Goal: Task Accomplishment & Management: Manage account settings

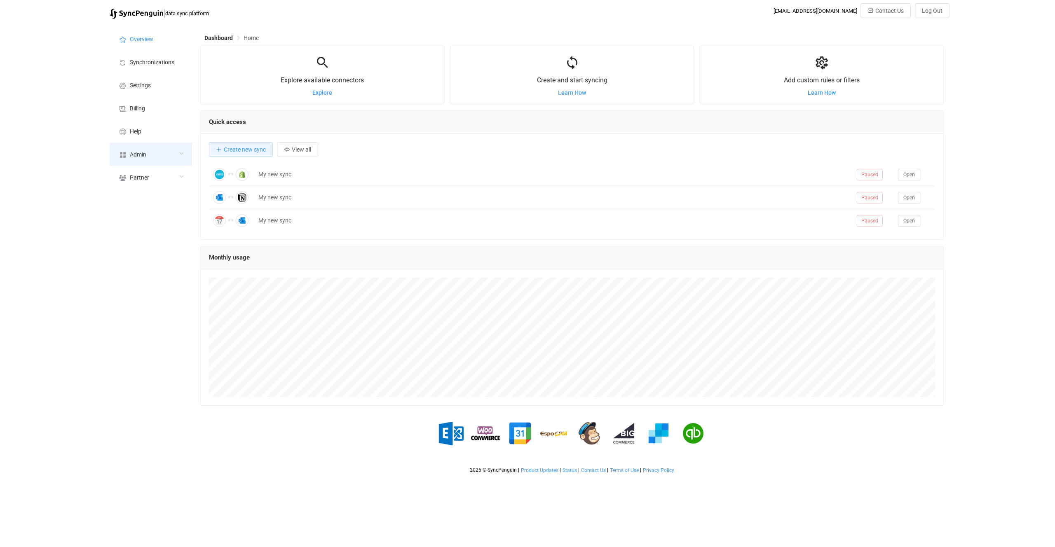
scroll to position [160, 743]
click at [150, 159] on div "Admin" at bounding box center [151, 154] width 82 height 23
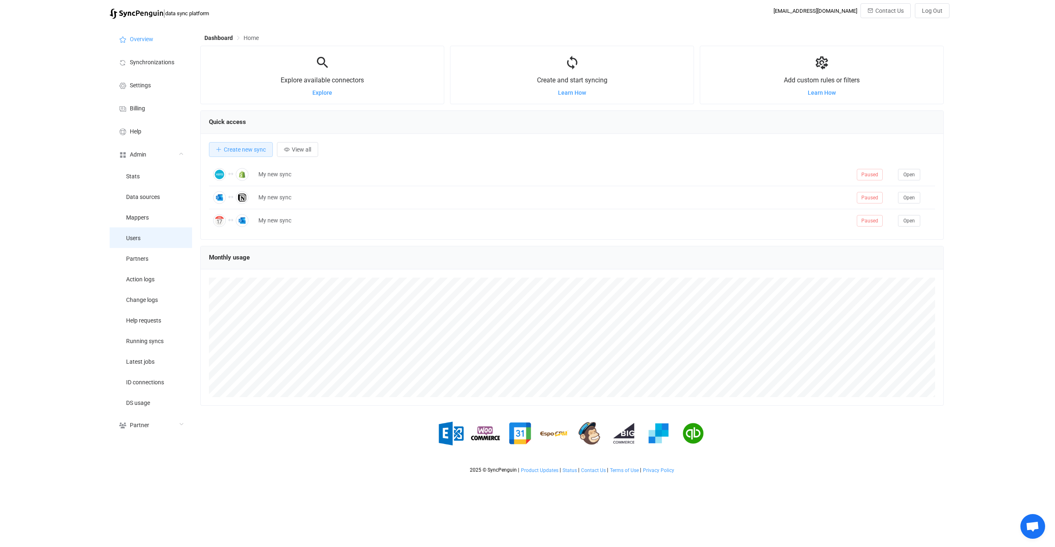
click at [164, 242] on li "Users" at bounding box center [151, 237] width 82 height 21
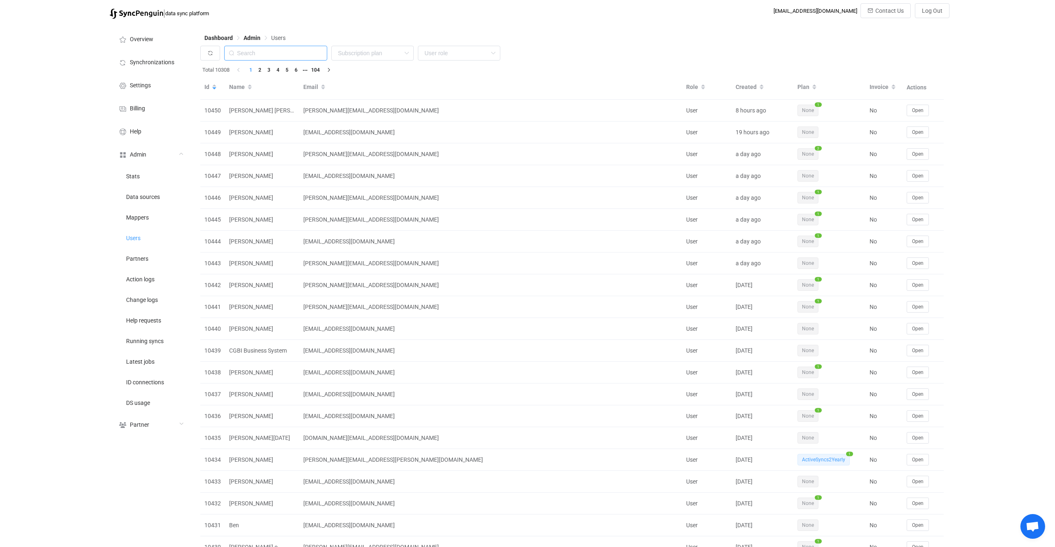
click at [305, 55] on input "text" at bounding box center [275, 53] width 103 height 15
type input "v"
paste input "[PERSON_NAME][EMAIL_ADDRESS][DOMAIN_NAME]"
type input "[PERSON_NAME][EMAIL_ADDRESS][DOMAIN_NAME]"
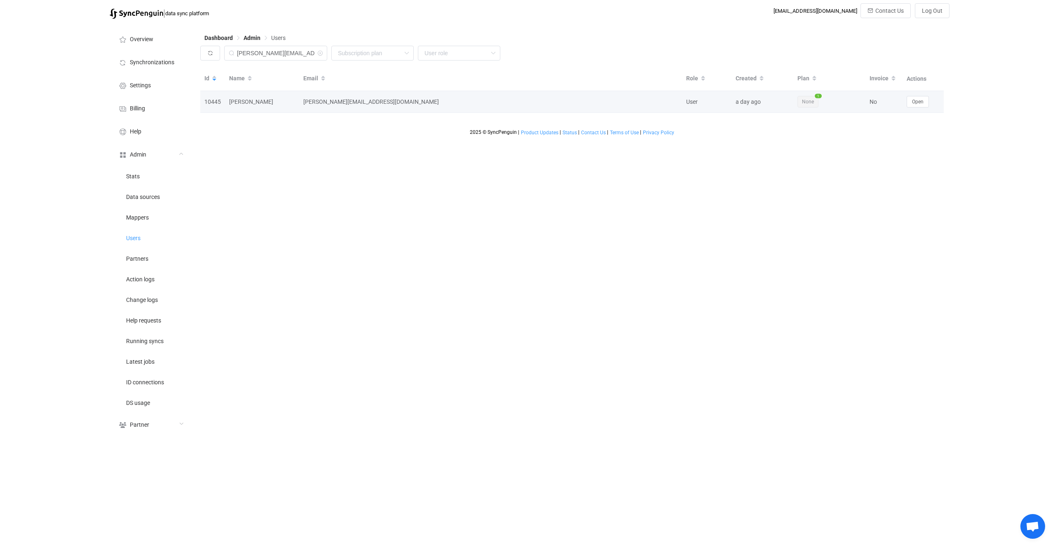
click at [919, 94] on td "Open" at bounding box center [922, 102] width 41 height 22
click at [918, 102] on span "Open" at bounding box center [918, 102] width 12 height 6
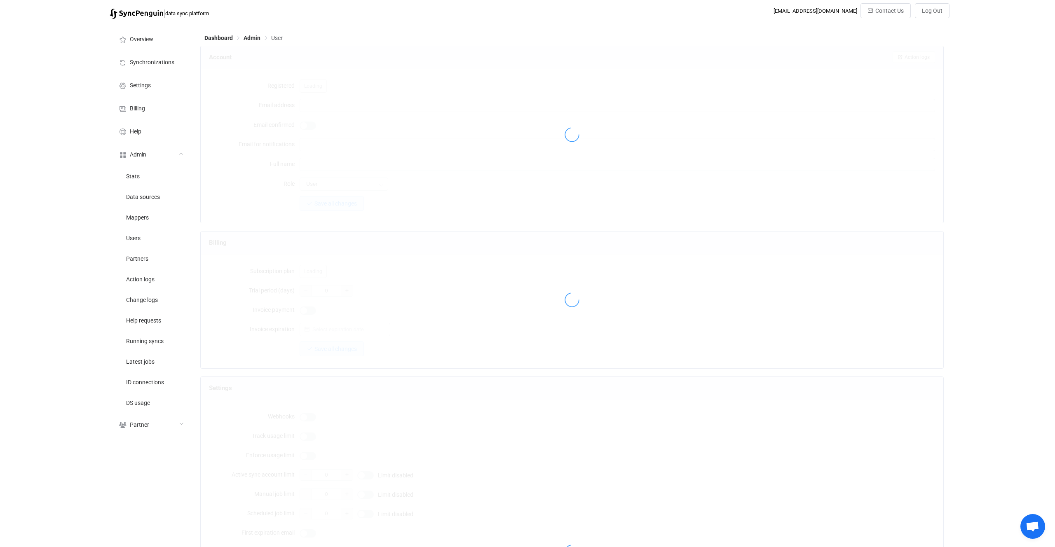
type input "[PERSON_NAME][EMAIL_ADDRESS][DOMAIN_NAME]"
type input "[PERSON_NAME]"
type input "14"
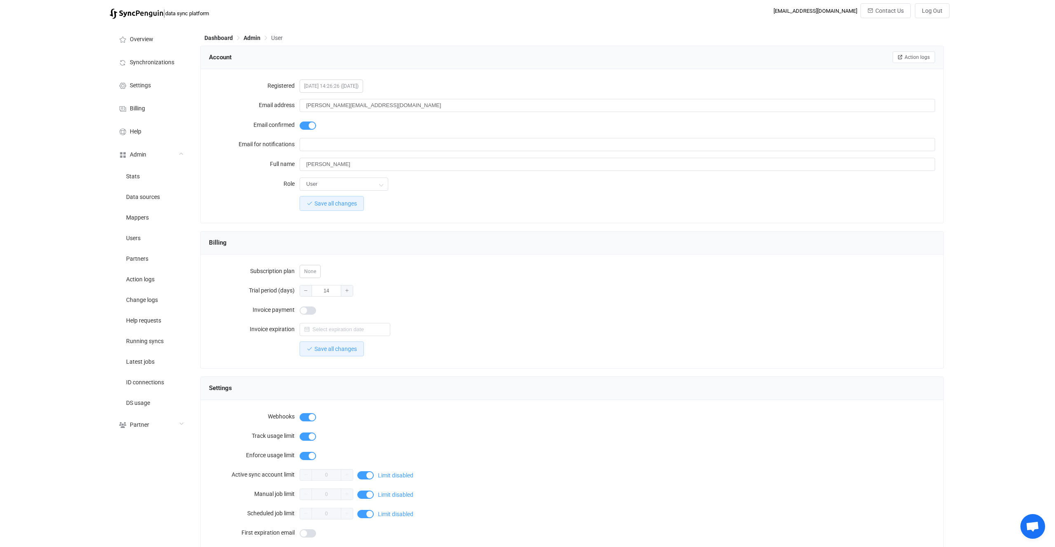
scroll to position [498, 0]
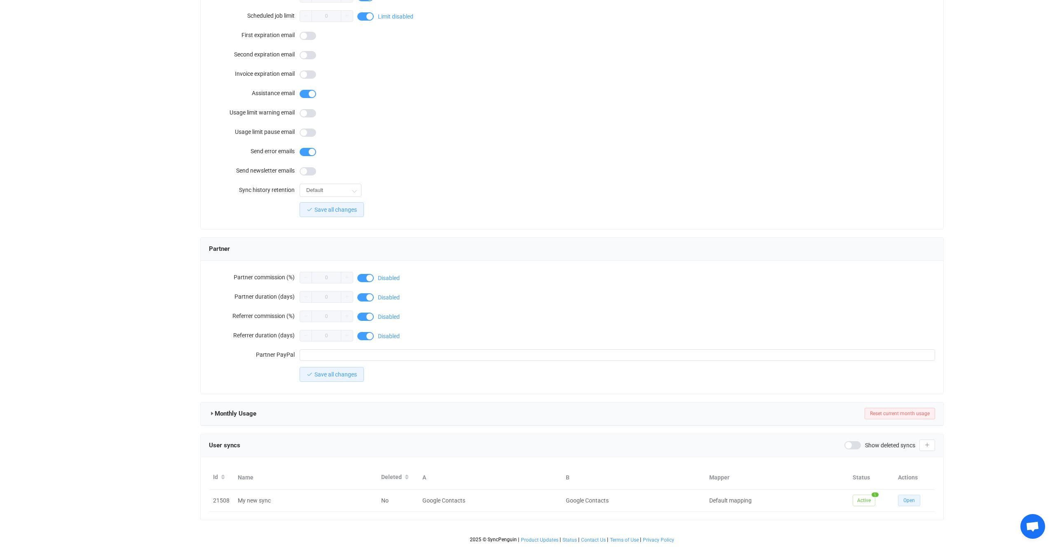
click at [908, 504] on button "Open" at bounding box center [909, 501] width 22 height 12
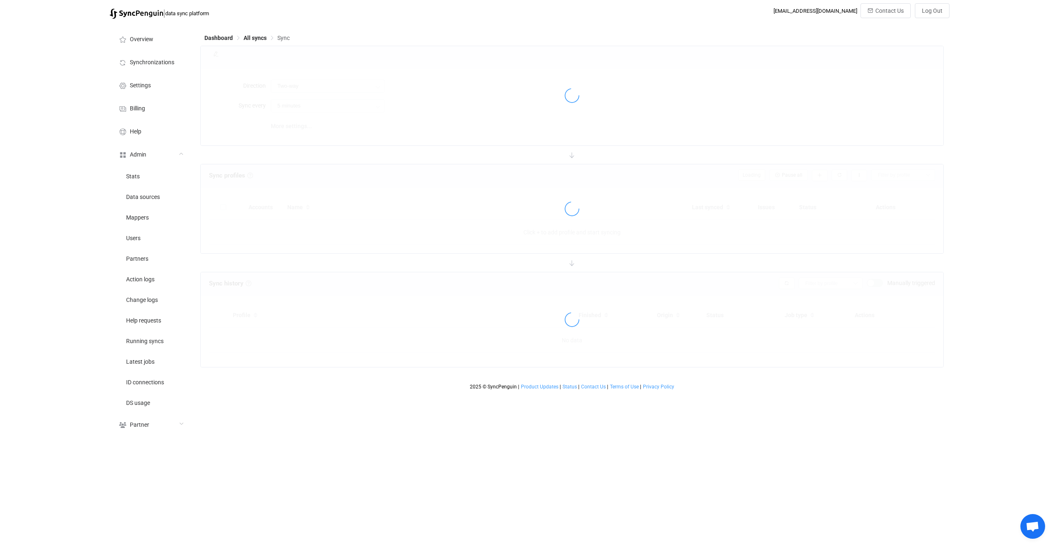
type input "10 minutes"
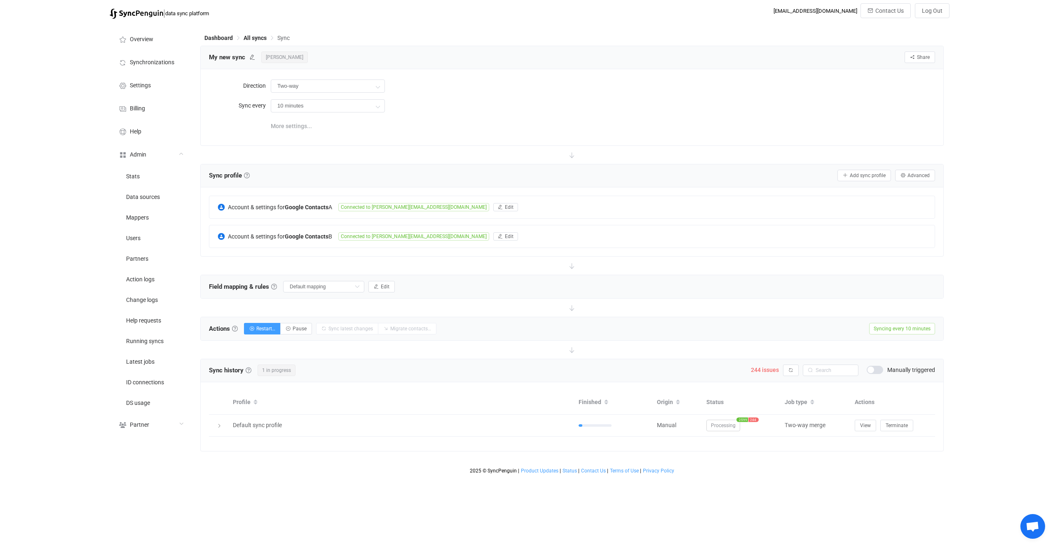
click at [295, 124] on span "More settings..." at bounding box center [291, 126] width 41 height 16
click at [763, 370] on span "245 issues" at bounding box center [765, 369] width 28 height 7
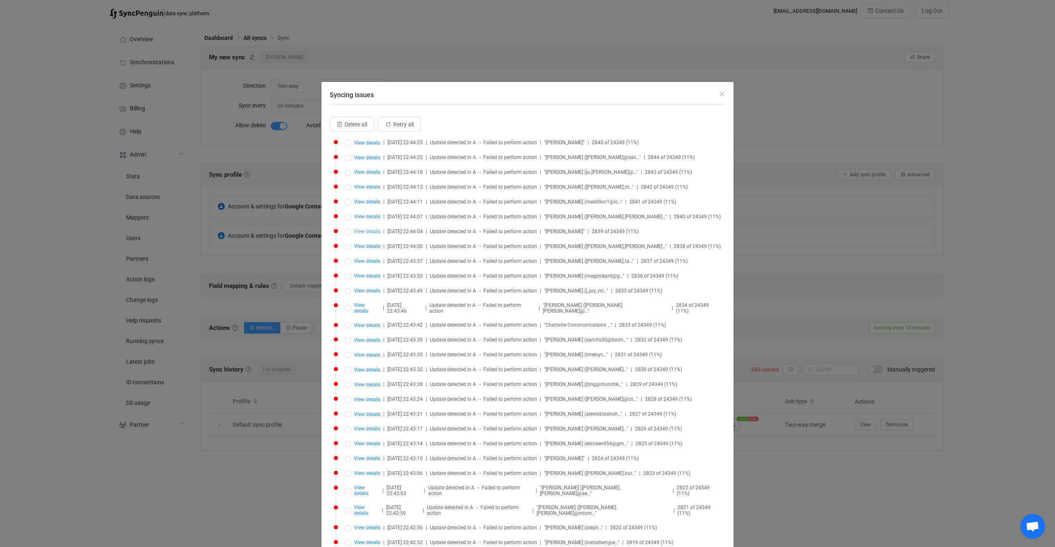
click at [367, 232] on span "View details" at bounding box center [367, 232] width 26 height 6
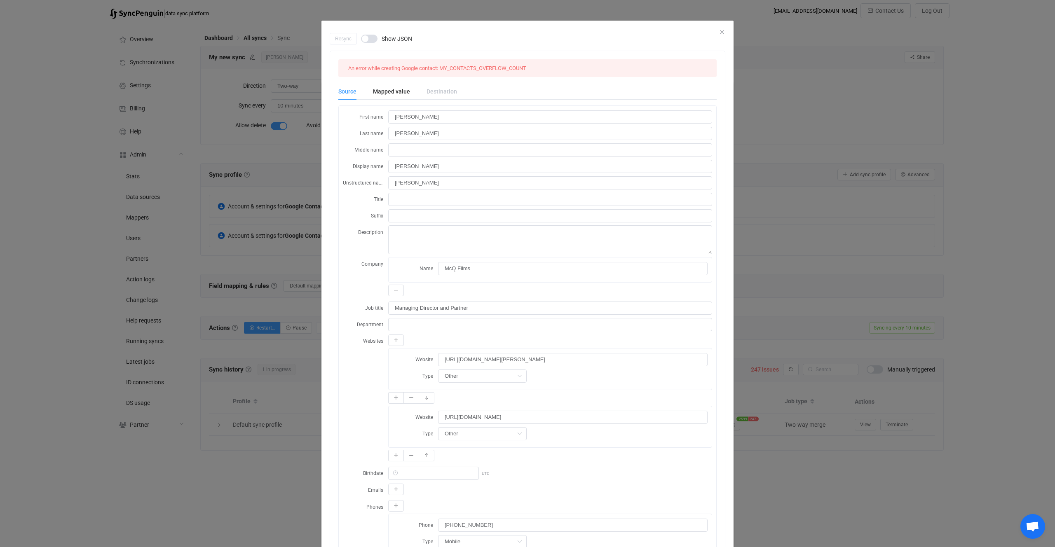
click at [248, 234] on div "Resync Show JSON An error while creating Google contact: MY_CONTACTS_OVERFLOW_C…" at bounding box center [527, 273] width 1055 height 547
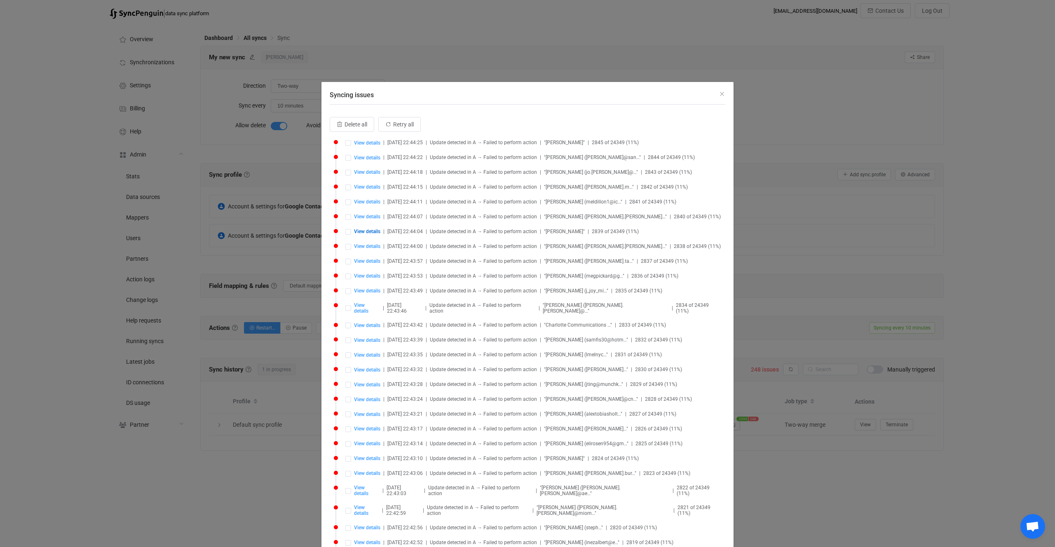
click at [241, 279] on div "Syncing issues Delete all Retry all View details | 2025-09-20 22:44:25 | Update…" at bounding box center [527, 273] width 1055 height 547
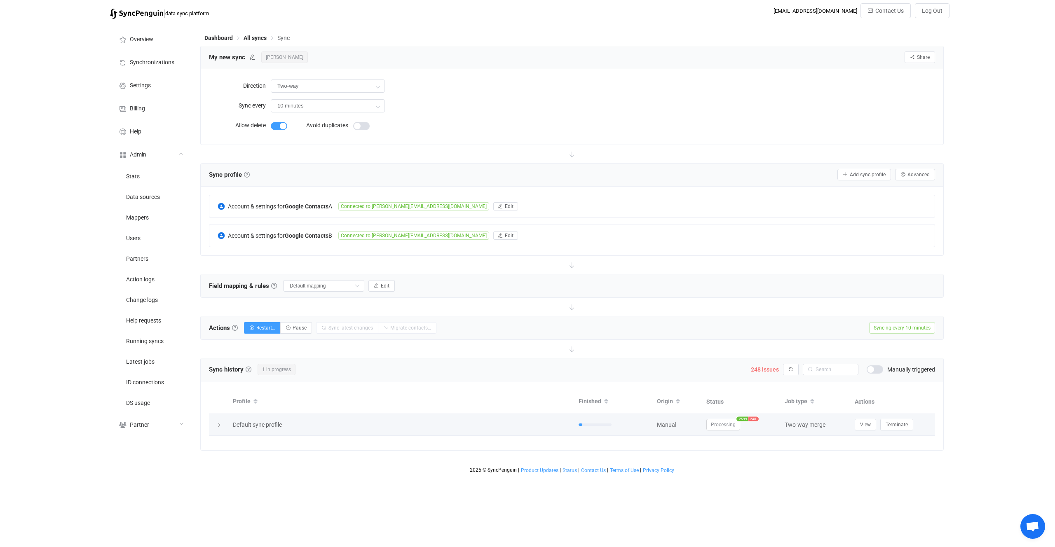
click at [728, 421] on span "Processing" at bounding box center [723, 425] width 34 height 12
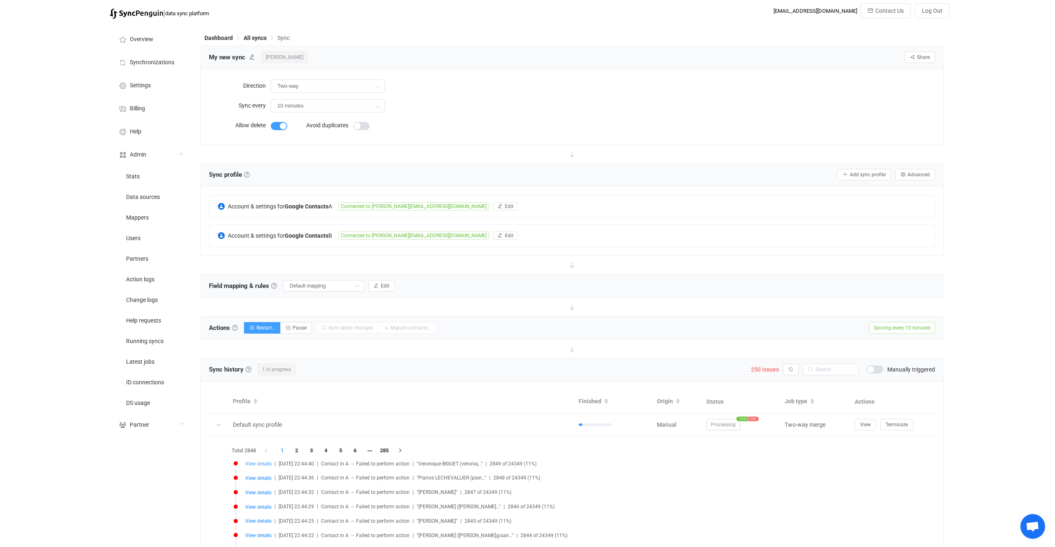
click at [258, 462] on span "View details" at bounding box center [258, 464] width 26 height 6
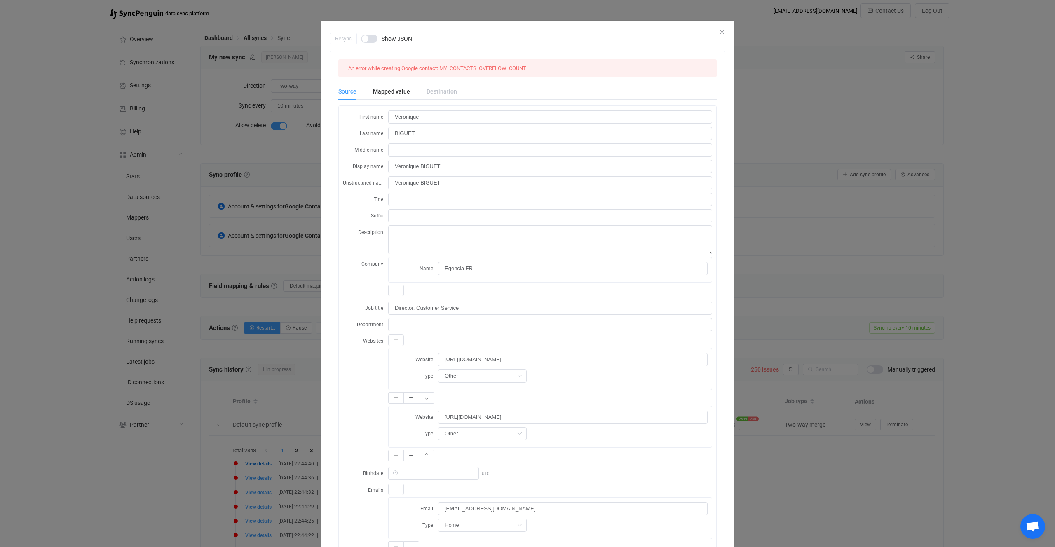
click at [490, 62] on div "An error while creating Google contact: MY_CONTACTS_OVERFLOW_COUNT" at bounding box center [527, 68] width 378 height 18
click at [487, 72] on div "An error while creating Google contact: MY_CONTACTS_OVERFLOW_COUNT" at bounding box center [437, 68] width 185 height 11
copy span "MY_CONTACTS_OVERFLOW_COUNT"
click at [799, 307] on div "Resync Show JSON An error while creating Google contact: MY_CONTACTS_OVERFLOW_C…" at bounding box center [527, 273] width 1055 height 547
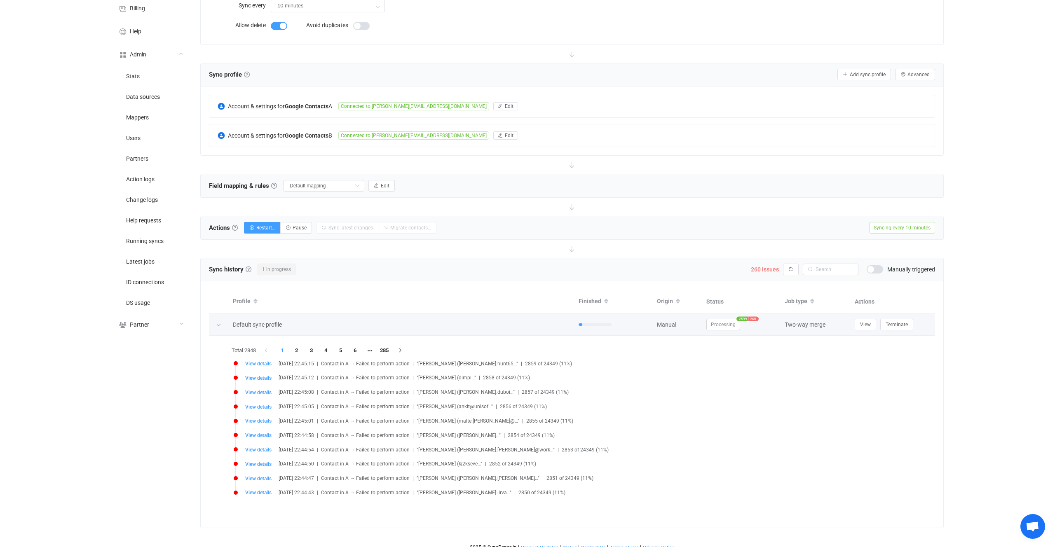
scroll to position [108, 0]
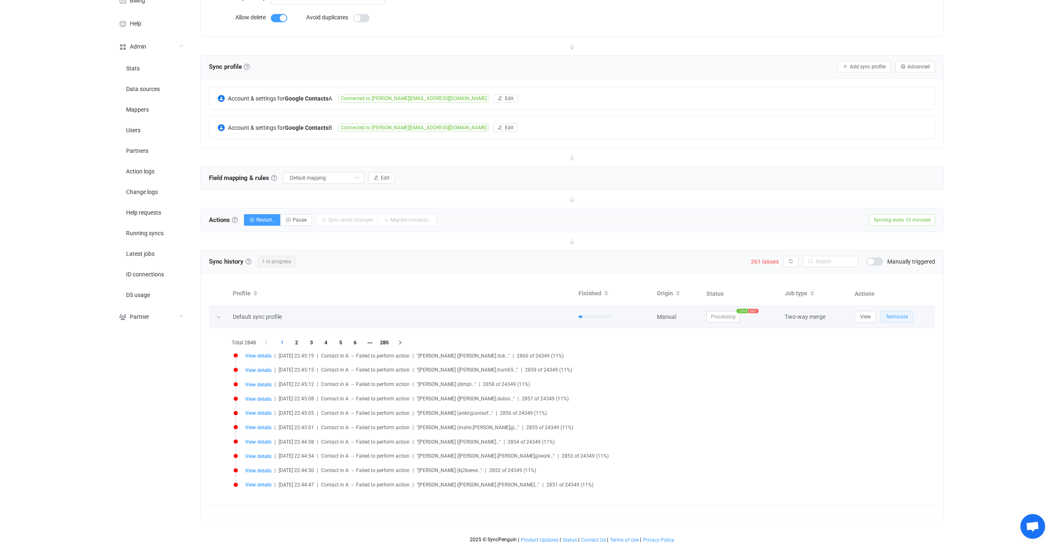
click at [896, 317] on span "Terminate" at bounding box center [896, 317] width 22 height 6
click at [391, 337] on li "285" at bounding box center [384, 343] width 15 height 12
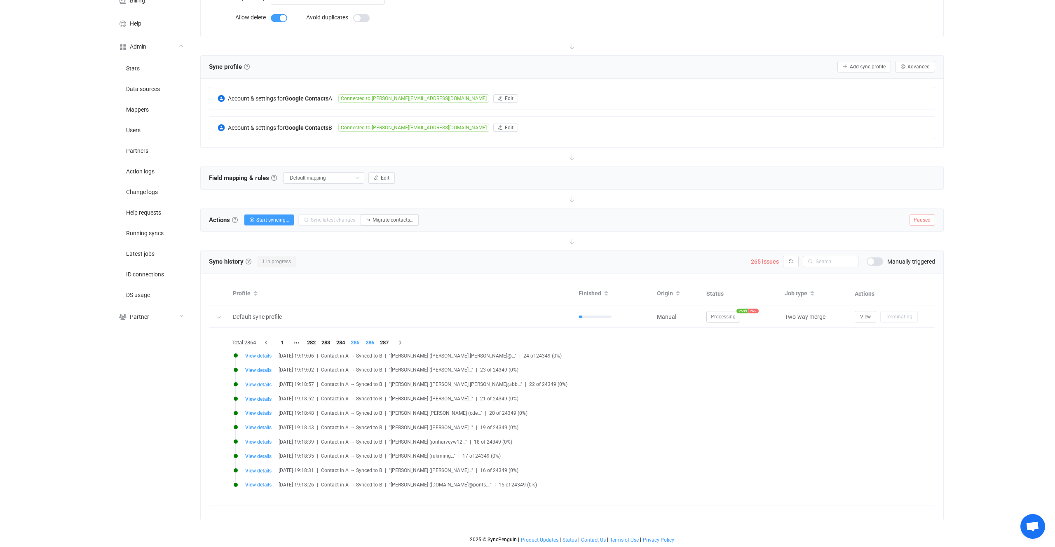
click at [365, 342] on li "286" at bounding box center [370, 343] width 15 height 12
click at [355, 344] on li "285" at bounding box center [355, 343] width 15 height 12
click at [345, 344] on li "284" at bounding box center [340, 343] width 15 height 12
click at [331, 342] on li "283" at bounding box center [325, 343] width 15 height 12
click at [280, 341] on li "1" at bounding box center [282, 343] width 15 height 12
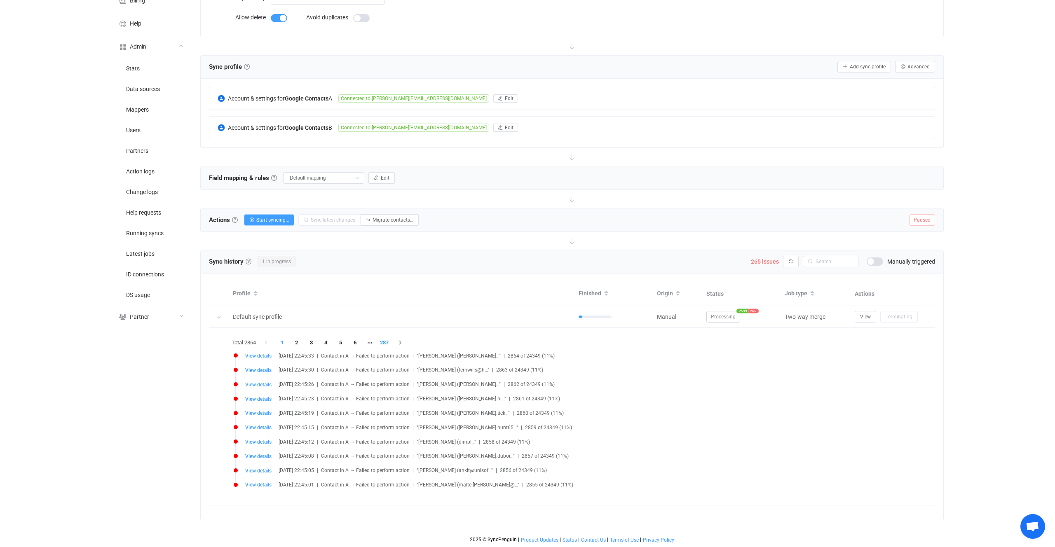
click at [391, 346] on li "287" at bounding box center [384, 343] width 15 height 12
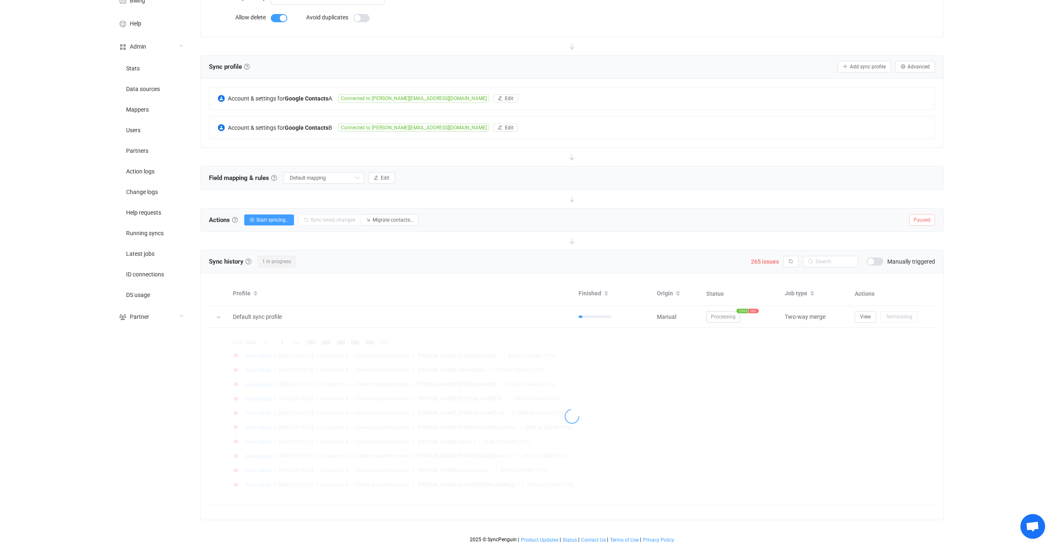
scroll to position [22, 0]
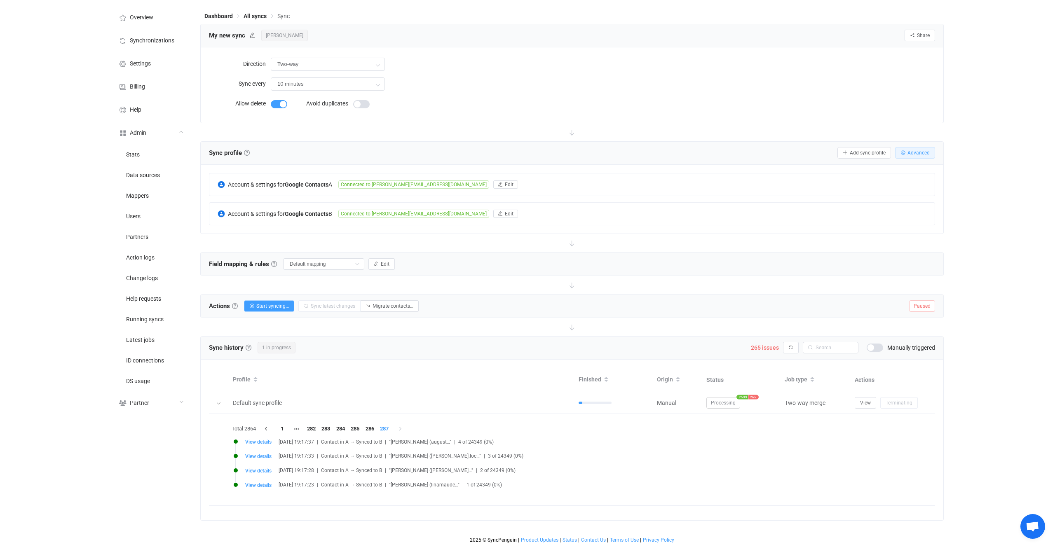
click at [929, 149] on button "Advanced" at bounding box center [915, 153] width 40 height 12
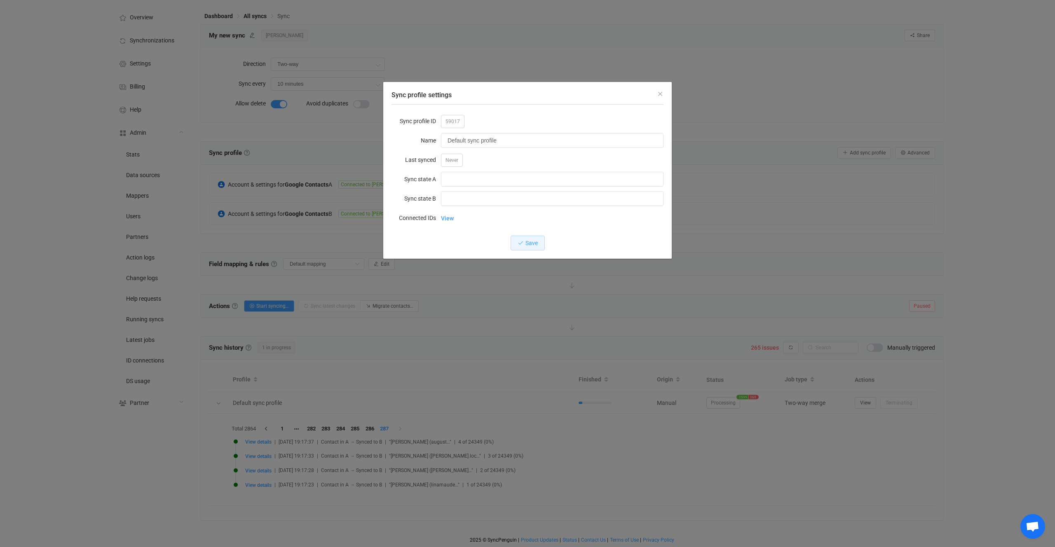
click at [452, 125] on span "59017" at bounding box center [452, 121] width 23 height 13
copy span "59017"
click at [467, 382] on div "Sync profile settings Sync profile ID 59017 Name Default sync profile Last sync…" at bounding box center [527, 273] width 1055 height 547
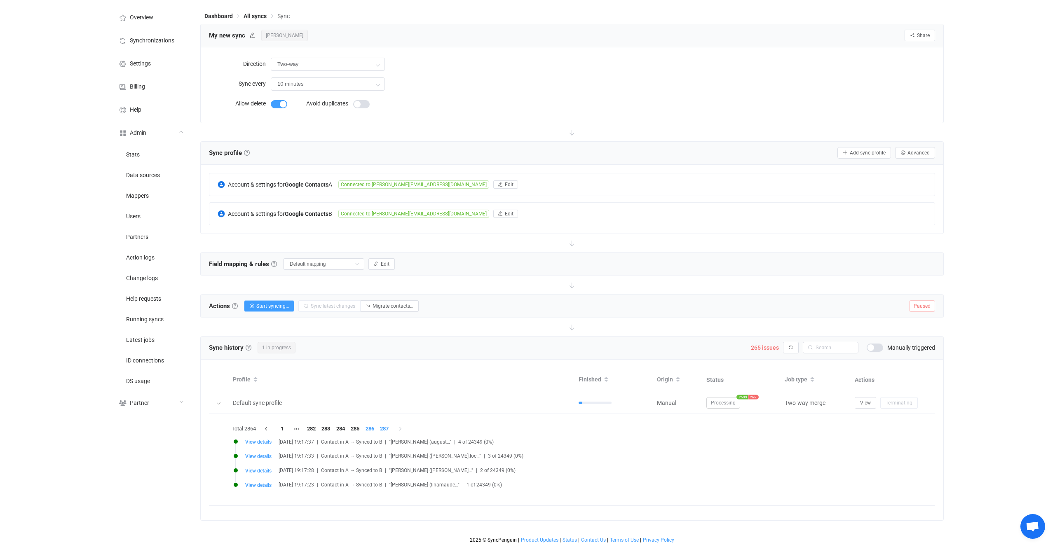
click at [368, 429] on li "286" at bounding box center [370, 429] width 15 height 12
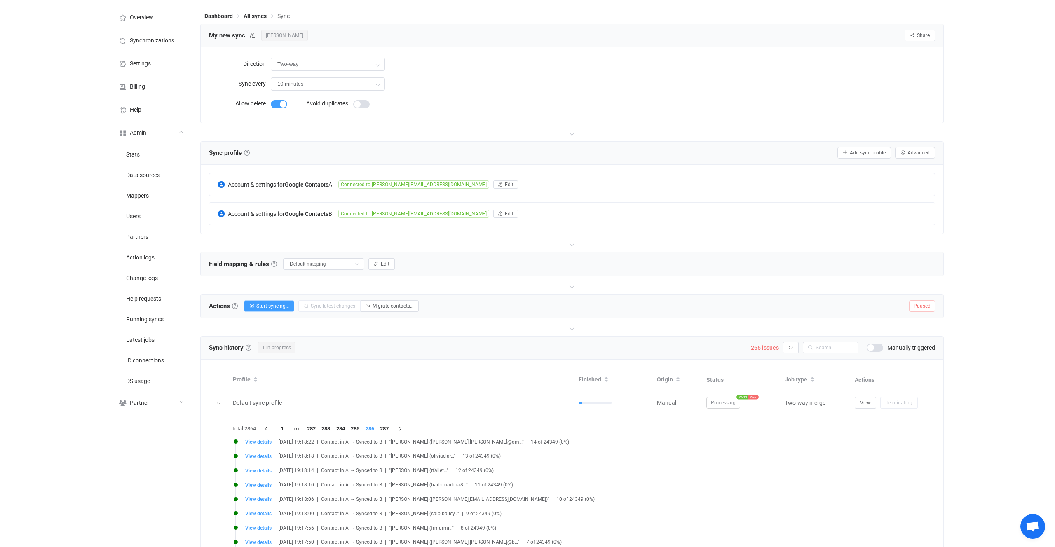
click at [346, 429] on div "Total 2864 1 282 283 284 285 286 287 View details | 2025-09-20 19:18:22 | Conta…" at bounding box center [571, 502] width 685 height 161
click at [872, 405] on button "View" at bounding box center [864, 403] width 21 height 12
click at [860, 401] on span "View" at bounding box center [865, 403] width 11 height 6
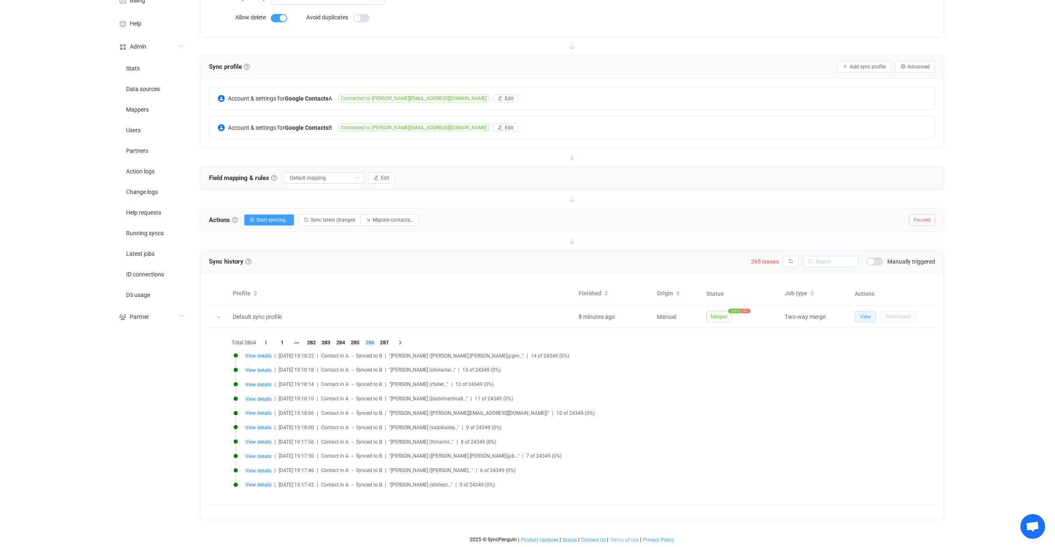
scroll to position [108, 0]
click at [493, 149] on div at bounding box center [571, 157] width 743 height 18
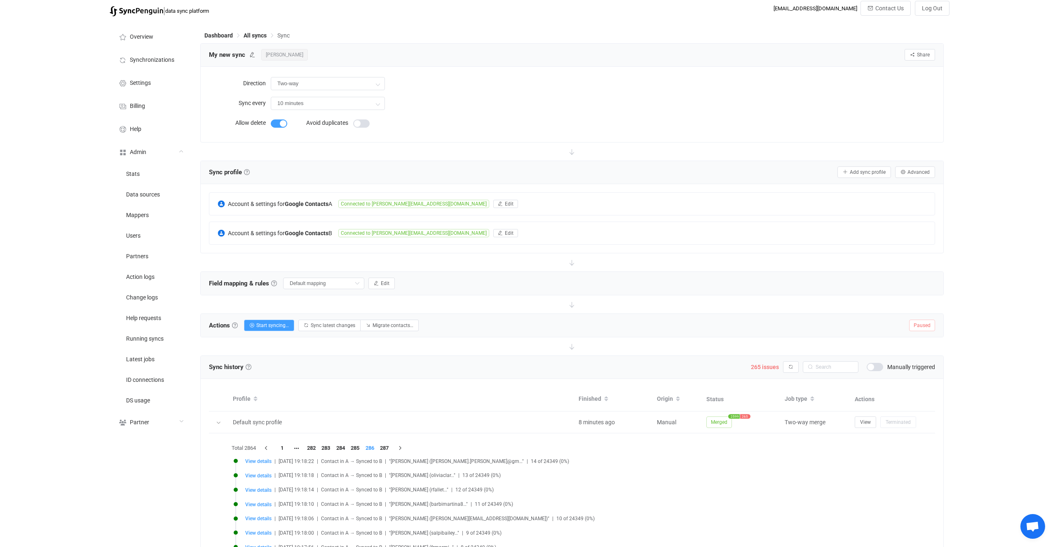
scroll to position [0, 0]
click at [448, 323] on div "Actions Actions To start syncing, click the Start syncing button. You'll be pro…" at bounding box center [572, 327] width 742 height 23
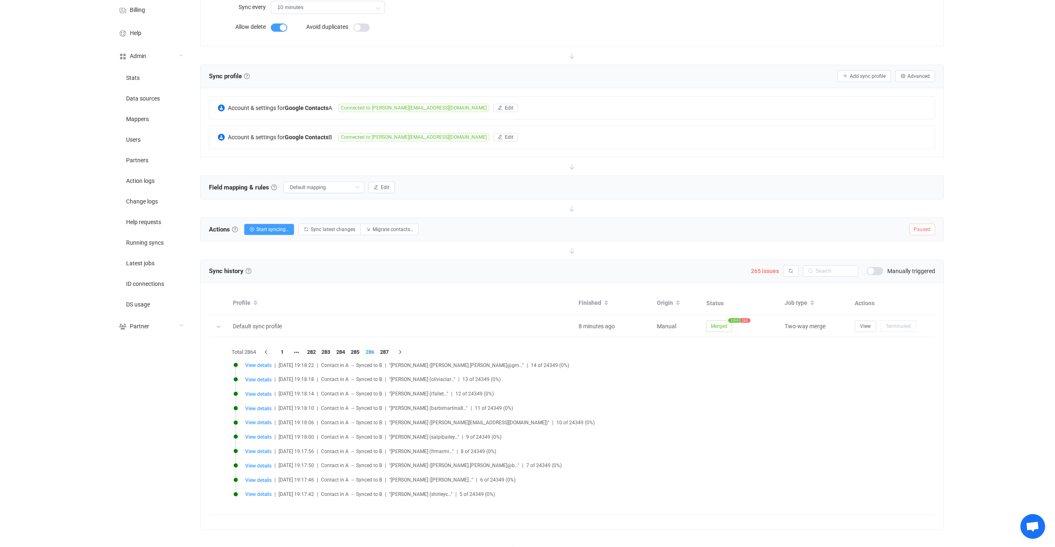
scroll to position [108, 0]
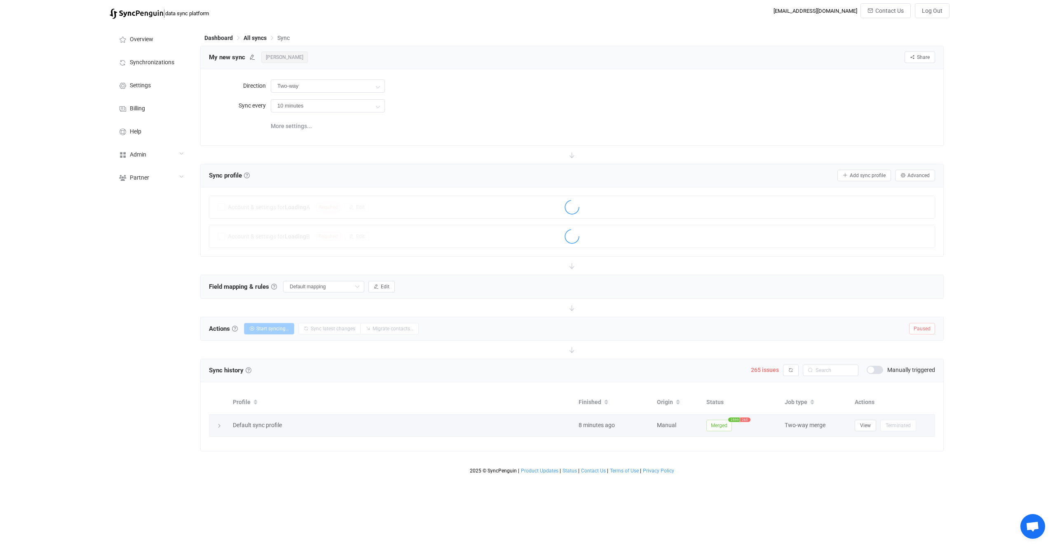
click at [705, 432] on td "Merged 2599 265" at bounding box center [741, 426] width 78 height 22
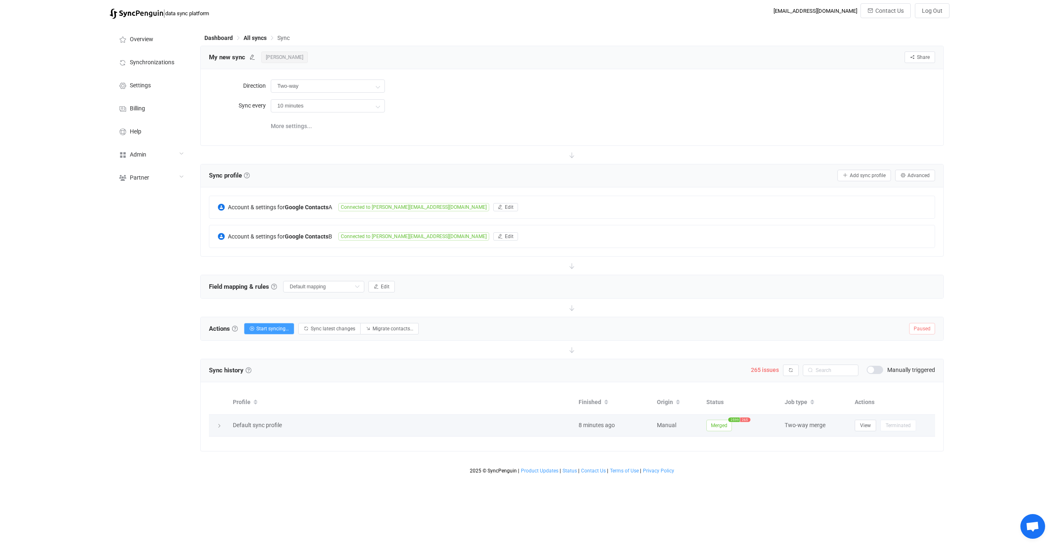
click at [725, 421] on span "Merged" at bounding box center [719, 426] width 26 height 12
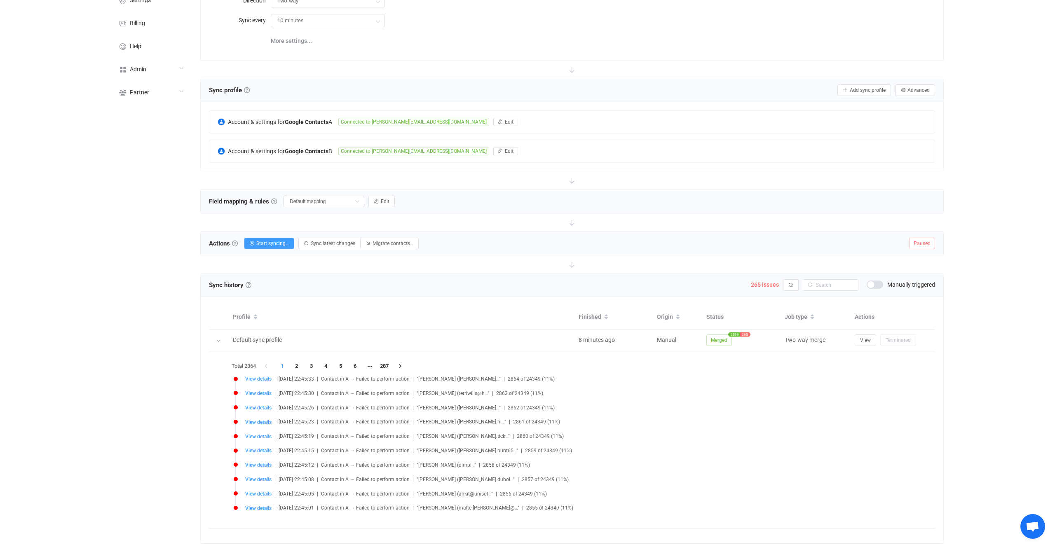
scroll to position [109, 0]
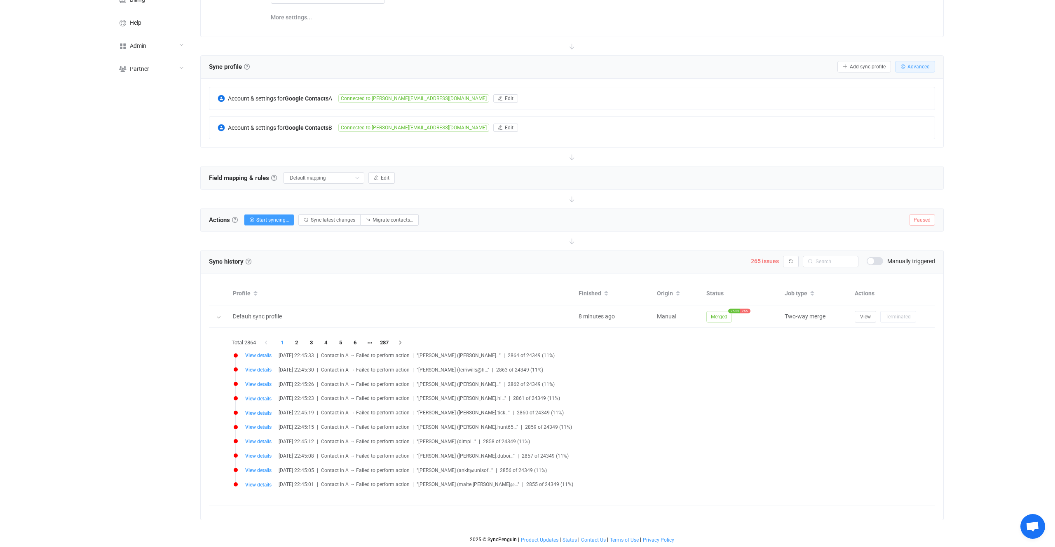
click at [924, 65] on span "Advanced" at bounding box center [918, 67] width 22 height 6
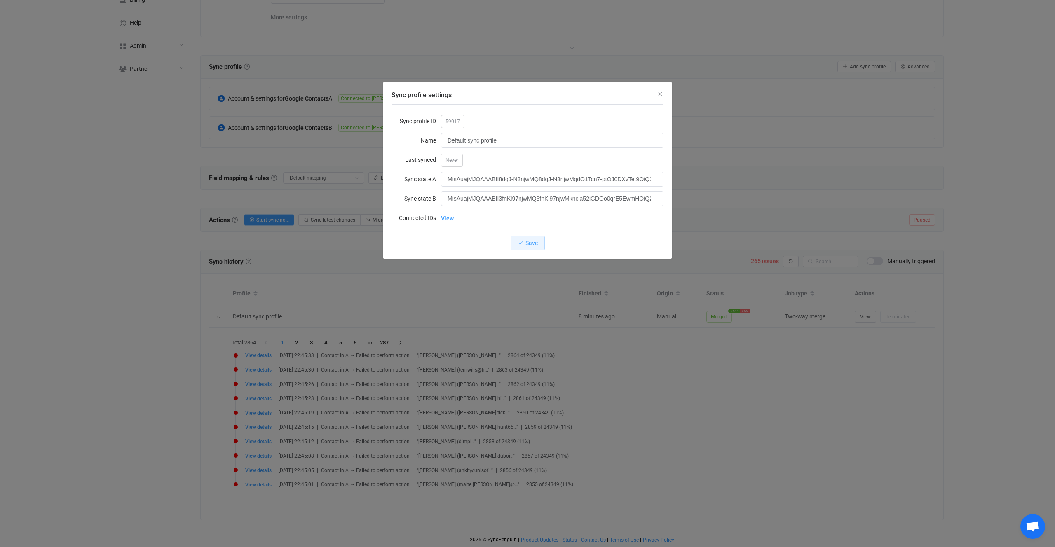
click at [845, 249] on div "Sync profile settings Sync profile ID 59017 Name Default sync profile Last sync…" at bounding box center [527, 273] width 1055 height 547
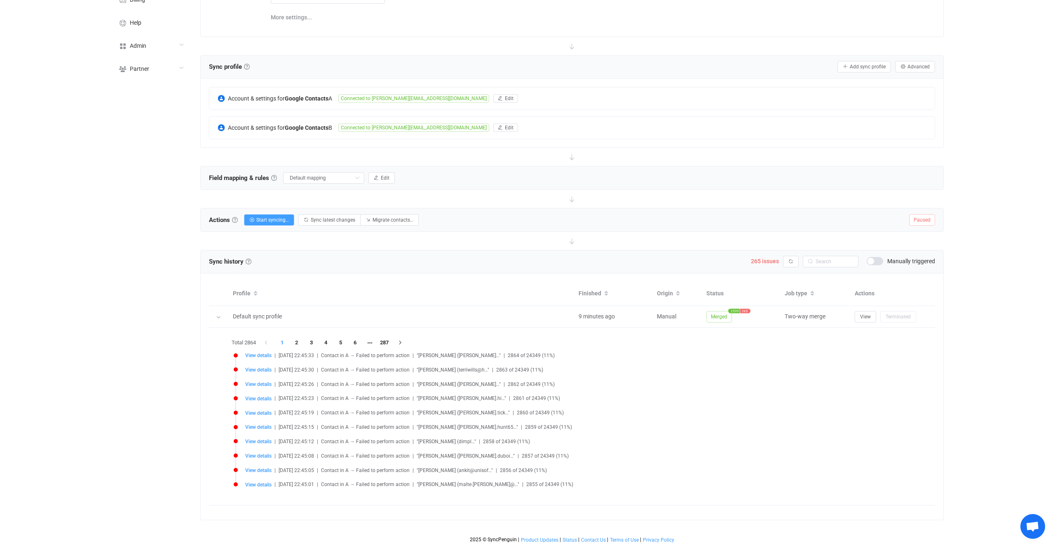
scroll to position [15, 0]
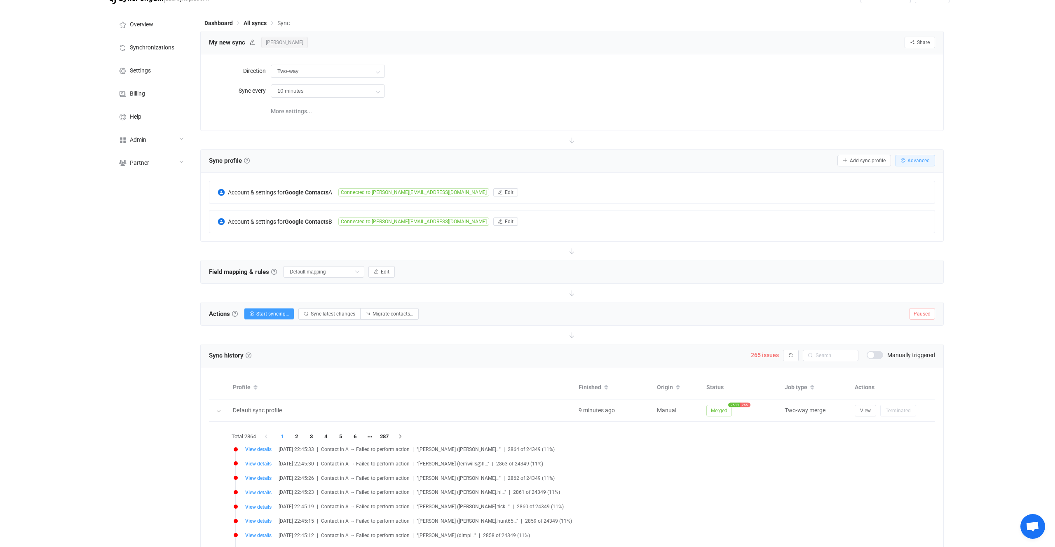
click at [924, 158] on span "Advanced" at bounding box center [918, 161] width 22 height 6
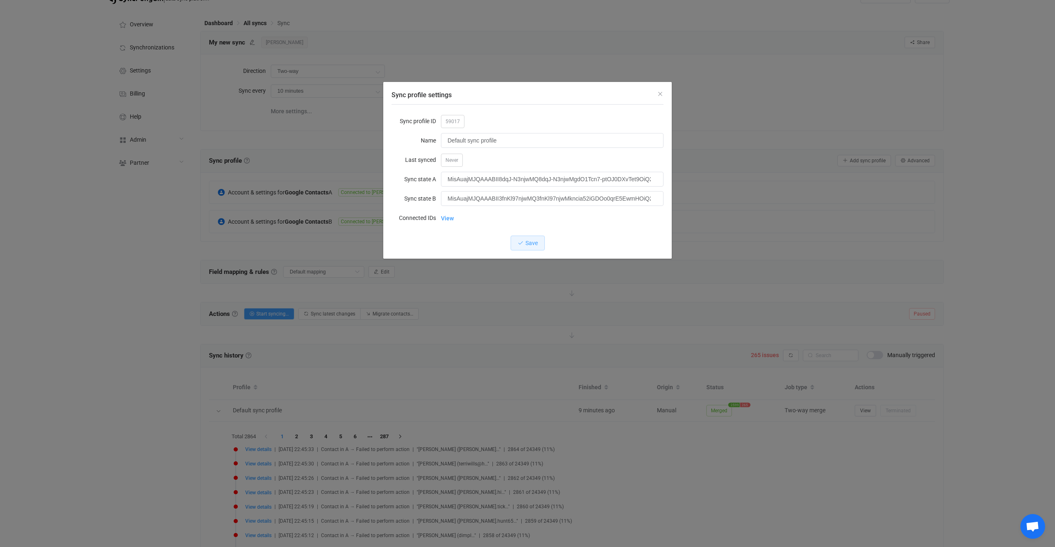
click at [456, 121] on span "59017" at bounding box center [452, 121] width 23 height 13
copy span "59017"
click at [571, 92] on div "Sync profile settings" at bounding box center [527, 93] width 288 height 22
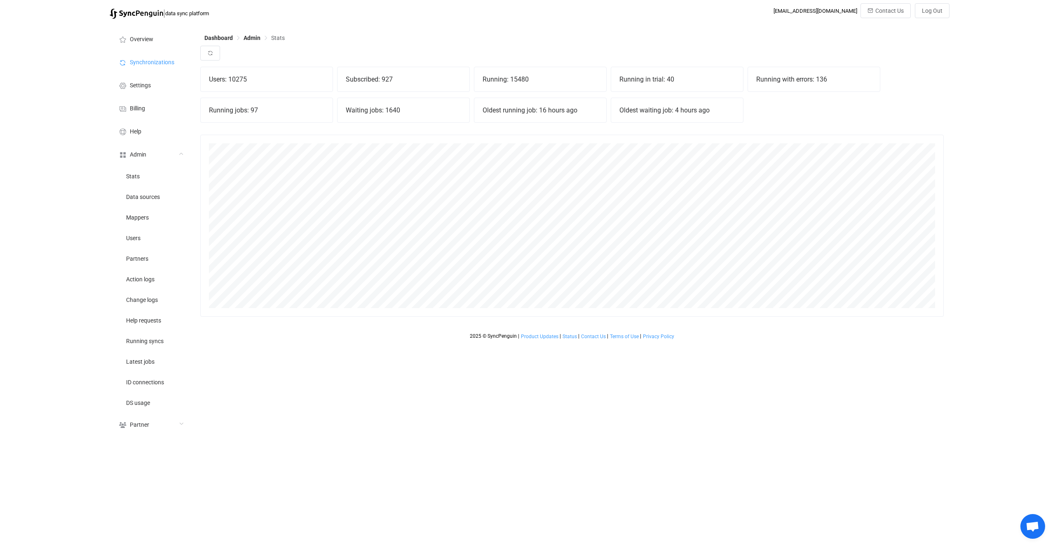
scroll to position [182, 743]
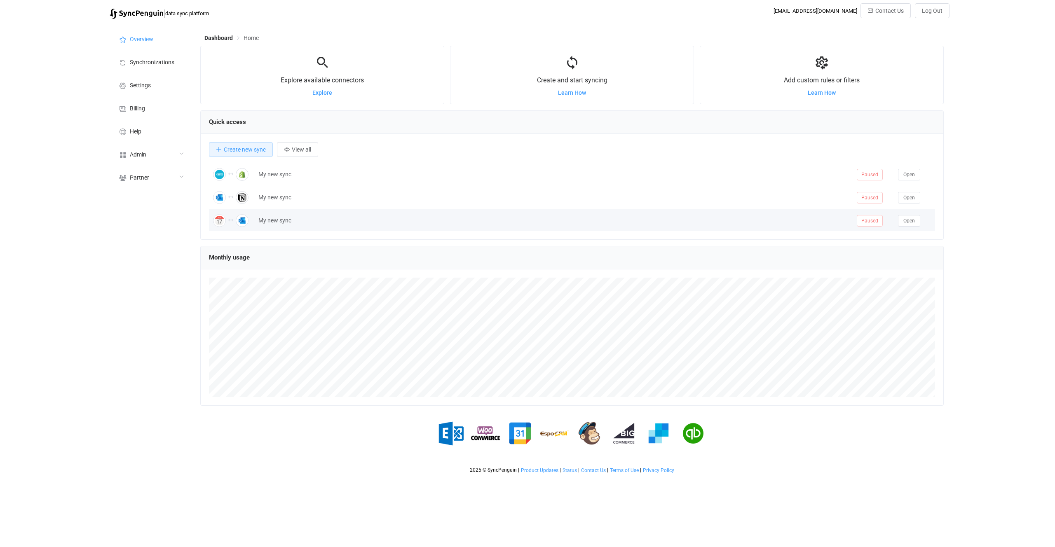
scroll to position [160, 743]
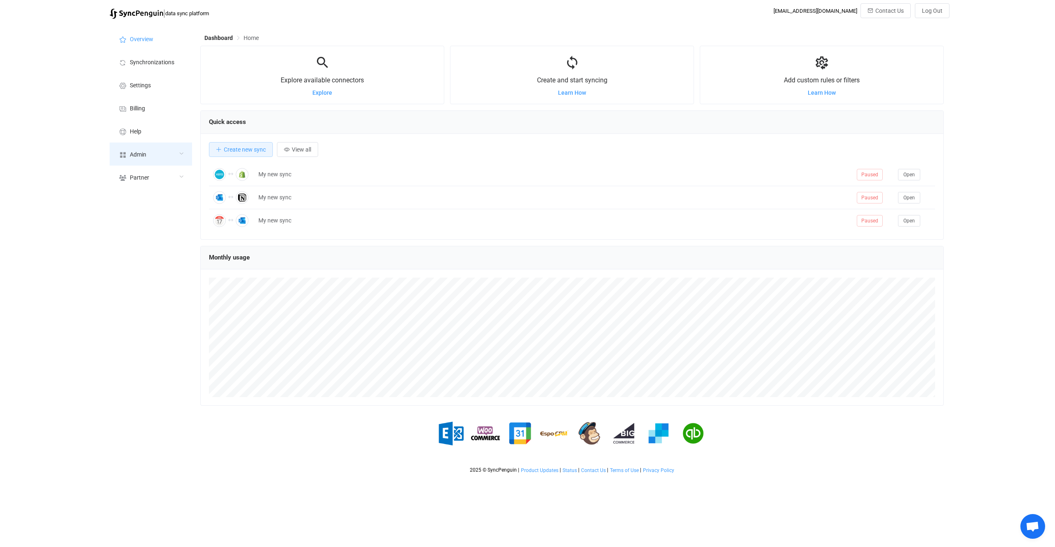
click at [147, 154] on div "Admin" at bounding box center [151, 154] width 82 height 23
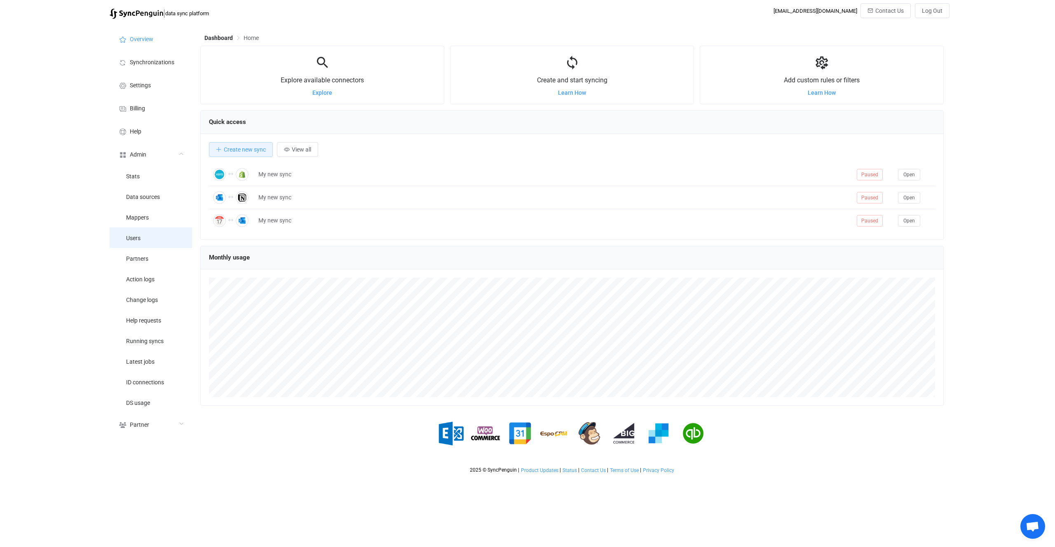
click at [156, 237] on li "Users" at bounding box center [151, 237] width 82 height 21
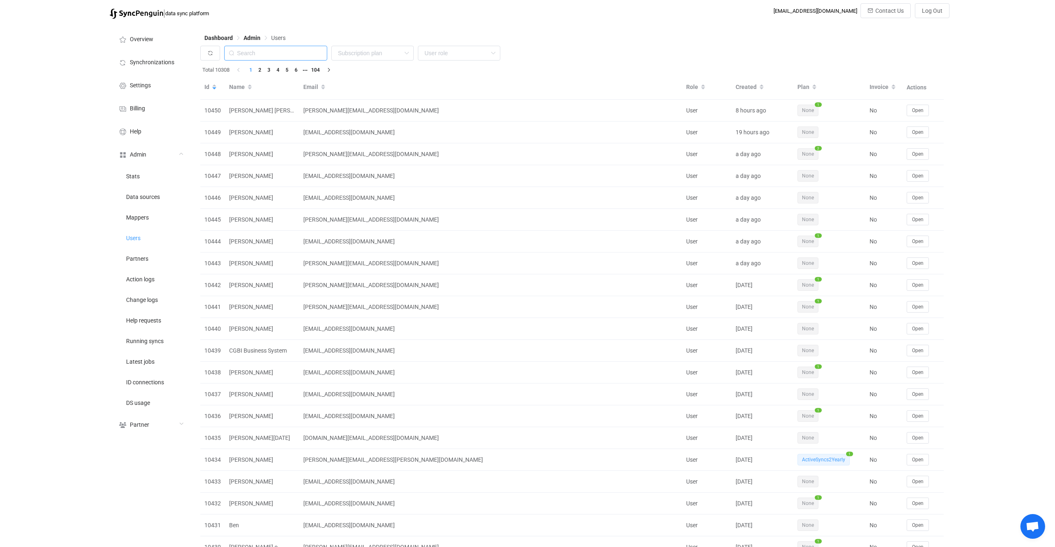
click at [288, 55] on input "text" at bounding box center [275, 53] width 103 height 15
paste input "[PERSON_NAME][EMAIL_ADDRESS][DOMAIN_NAME]"
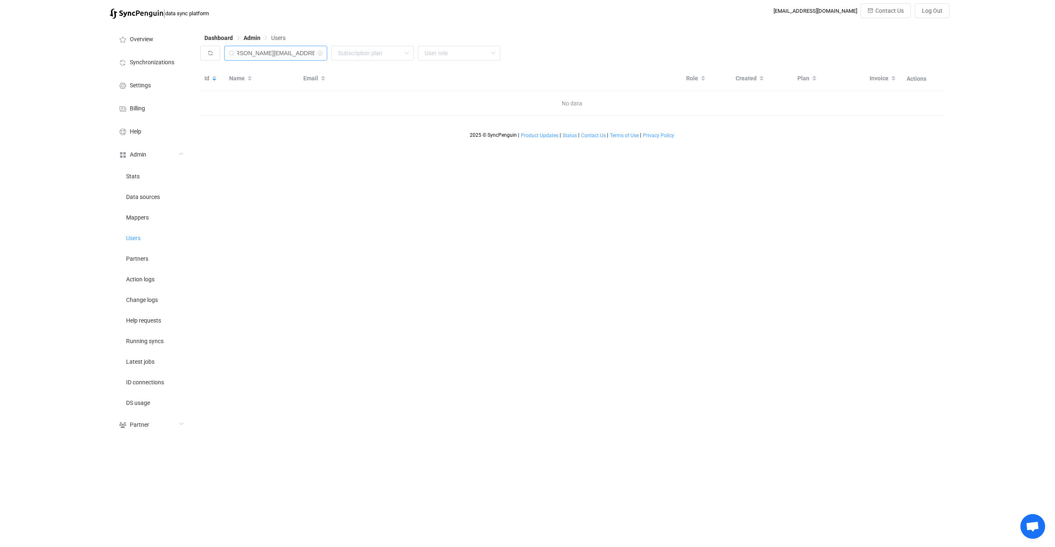
drag, startPoint x: 258, startPoint y: 52, endPoint x: 546, endPoint y: 103, distance: 292.9
click at [546, 103] on div "[PERSON_NAME][EMAIL_ADDRESS][DOMAIN_NAME] None Single SingleYearly SinglePlus S…" at bounding box center [571, 81] width 743 height 70
type input "[PERSON_NAME].[PERSON_NAME]"
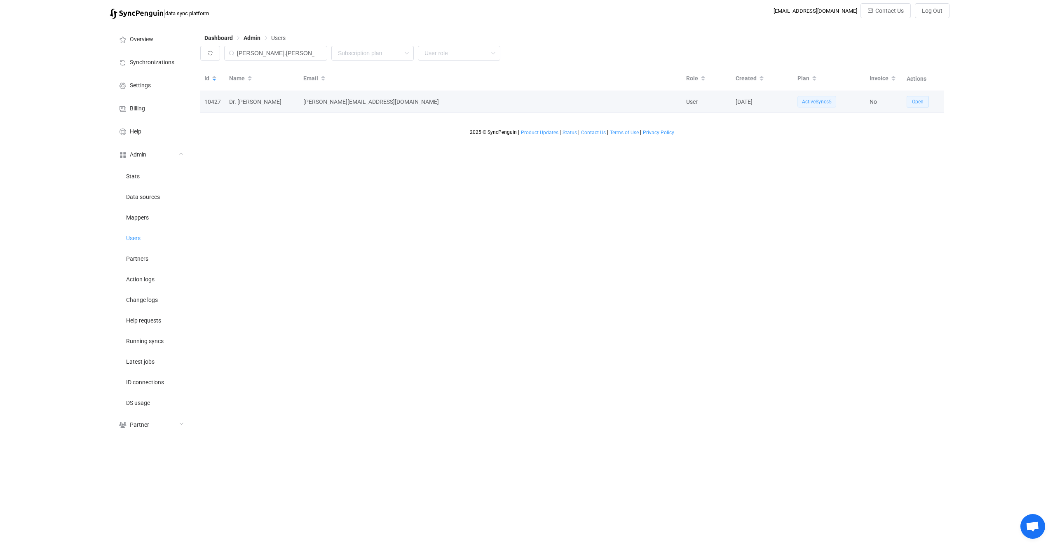
click at [917, 104] on span "Open" at bounding box center [918, 102] width 12 height 6
